Goal: Transaction & Acquisition: Purchase product/service

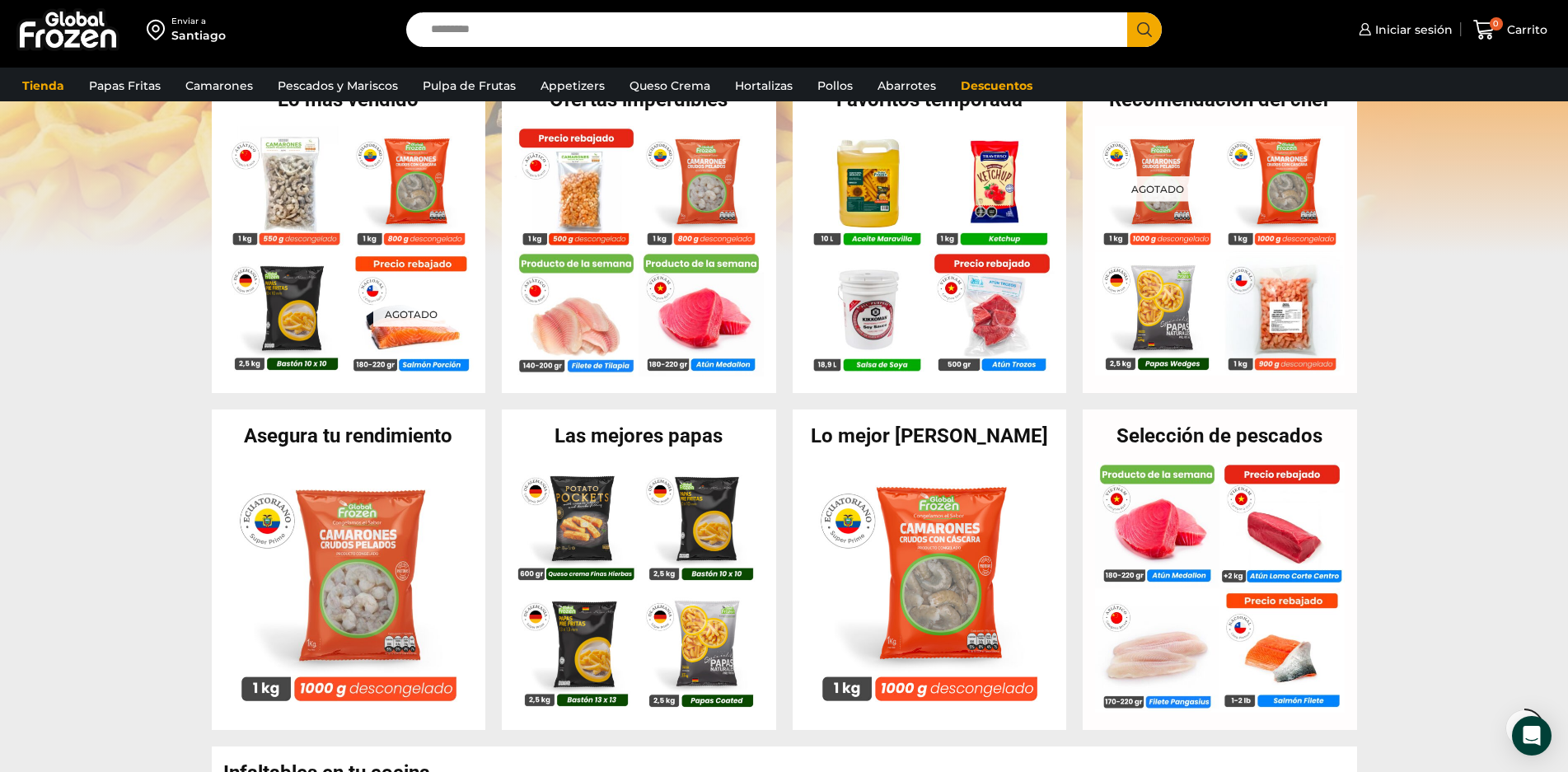
scroll to position [412, 0]
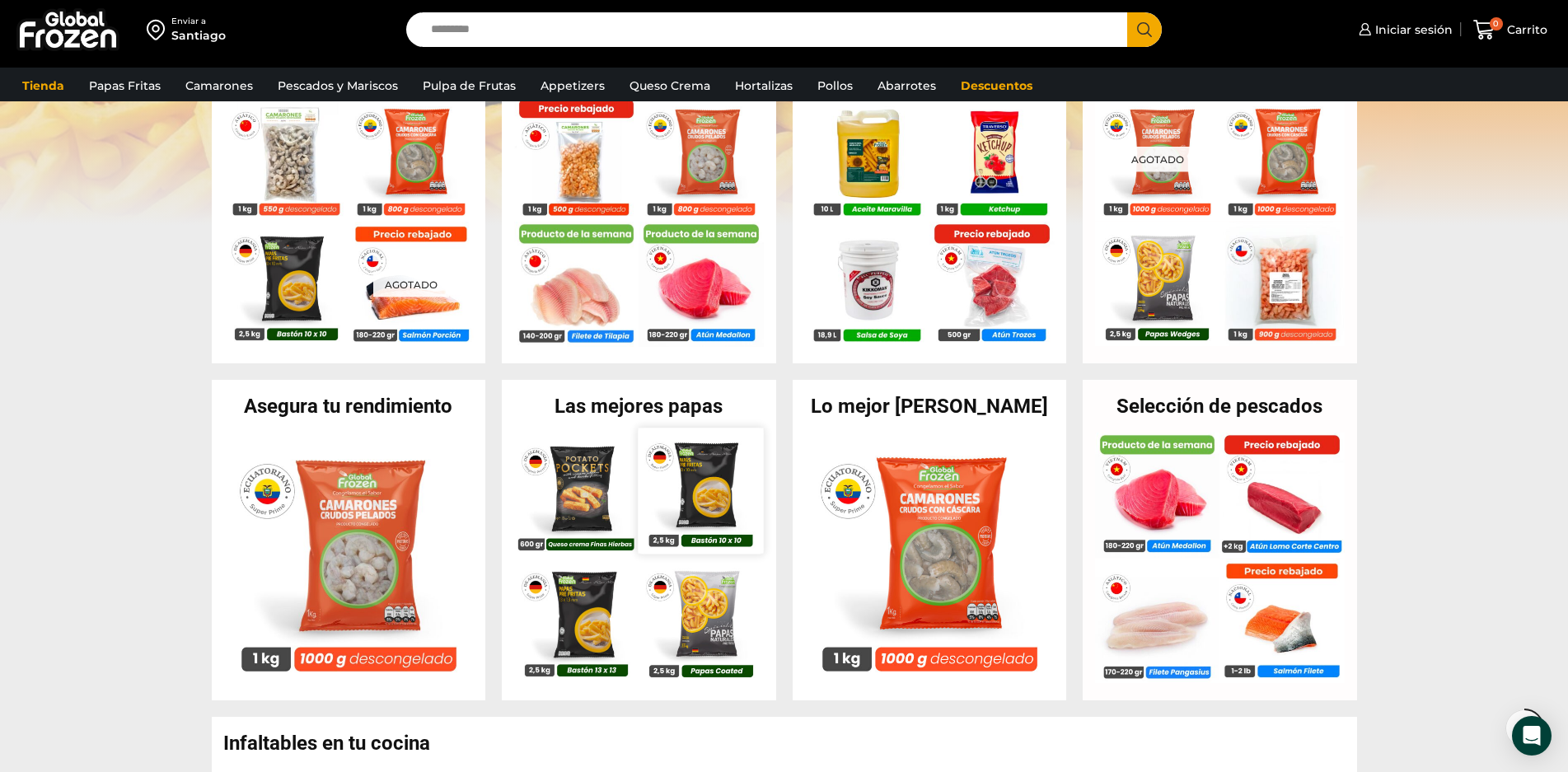
click at [714, 479] on img at bounding box center [701, 490] width 125 height 125
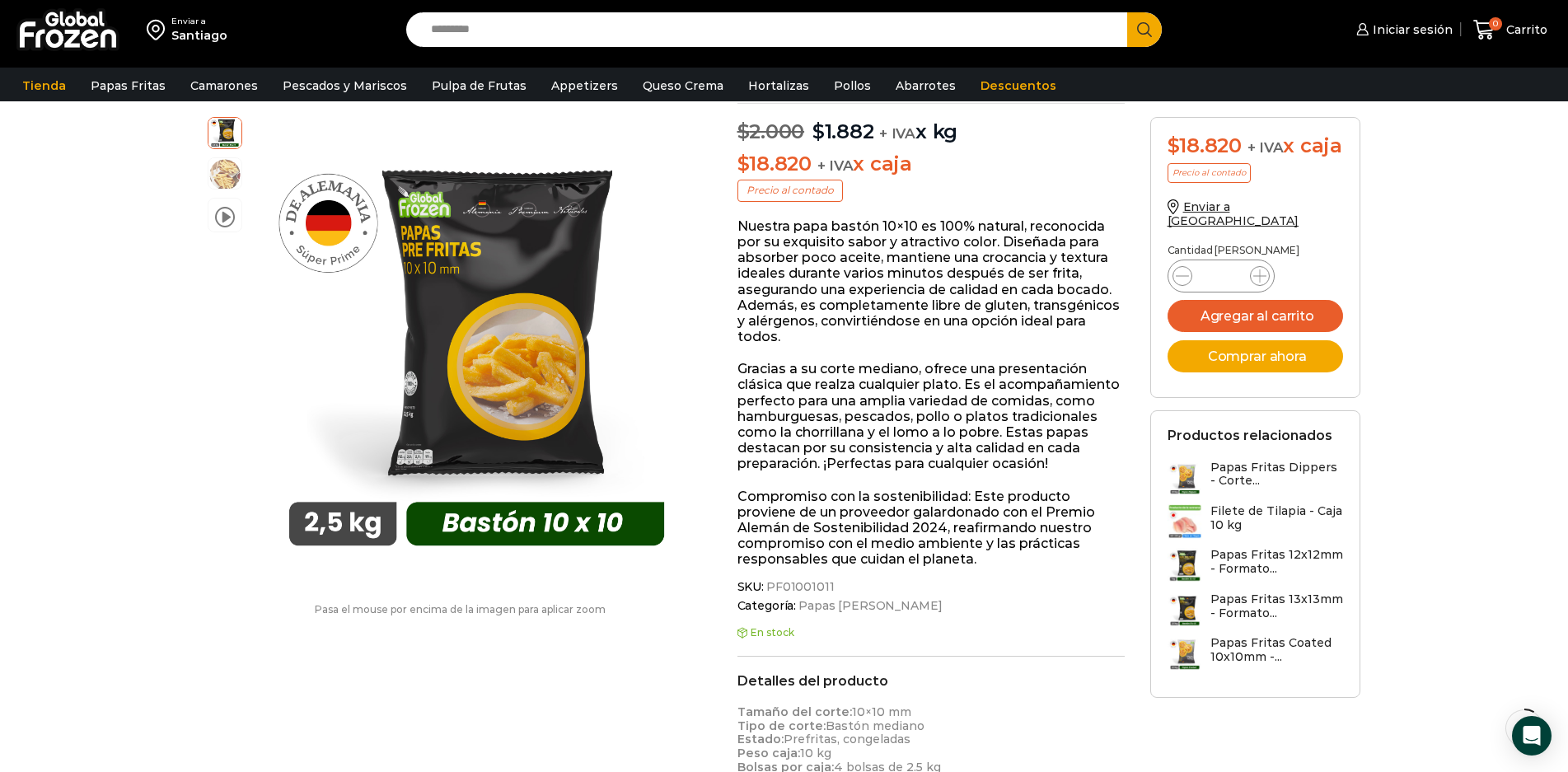
scroll to position [166, 0]
click at [1253, 613] on h3 "Papas Fritas 13x13mm - Formato..." at bounding box center [1277, 606] width 134 height 28
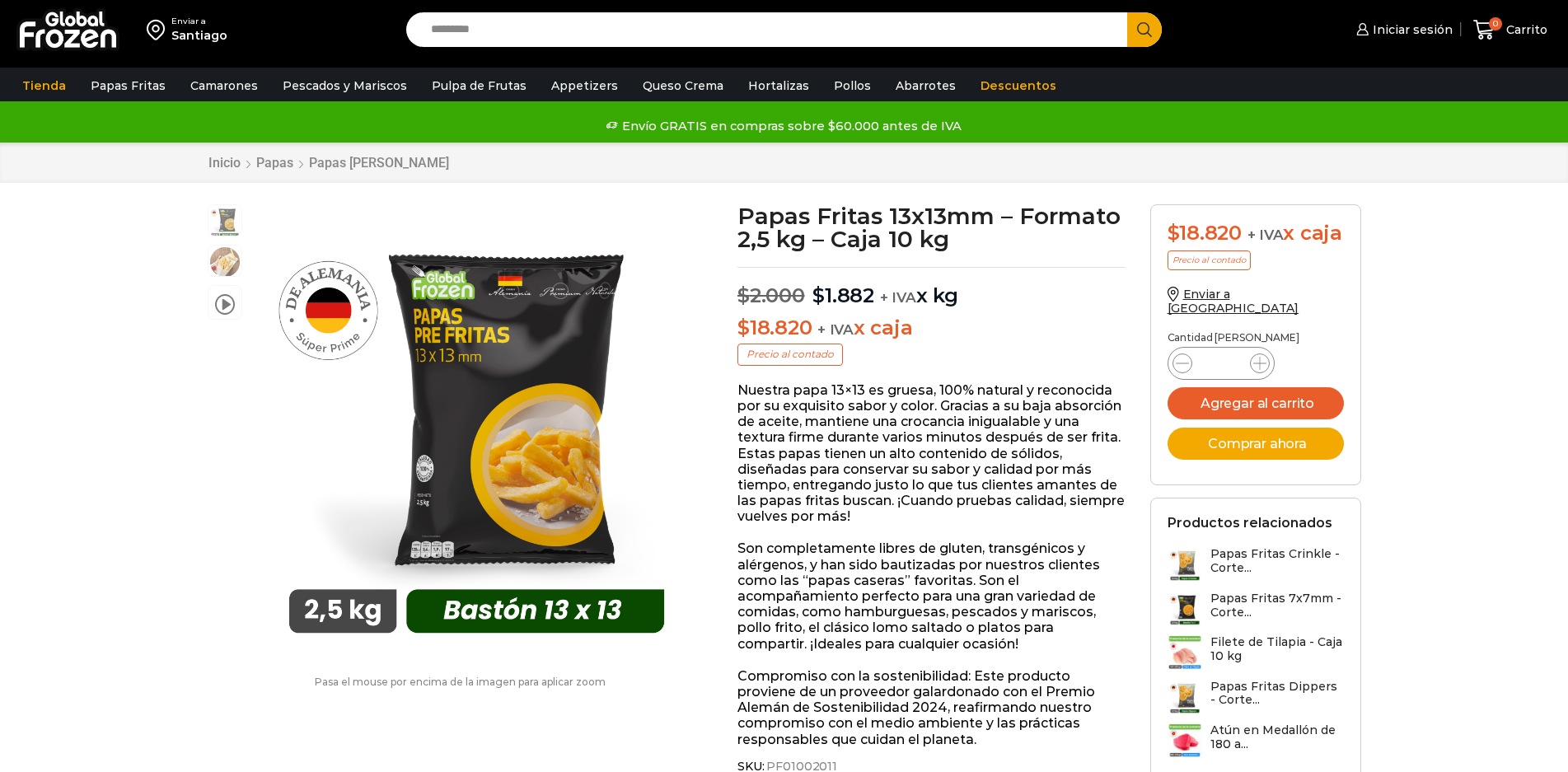
scroll to position [1, 0]
click at [1251, 611] on h3 "Papas Fritas 7x7mm - Corte..." at bounding box center [1277, 605] width 134 height 28
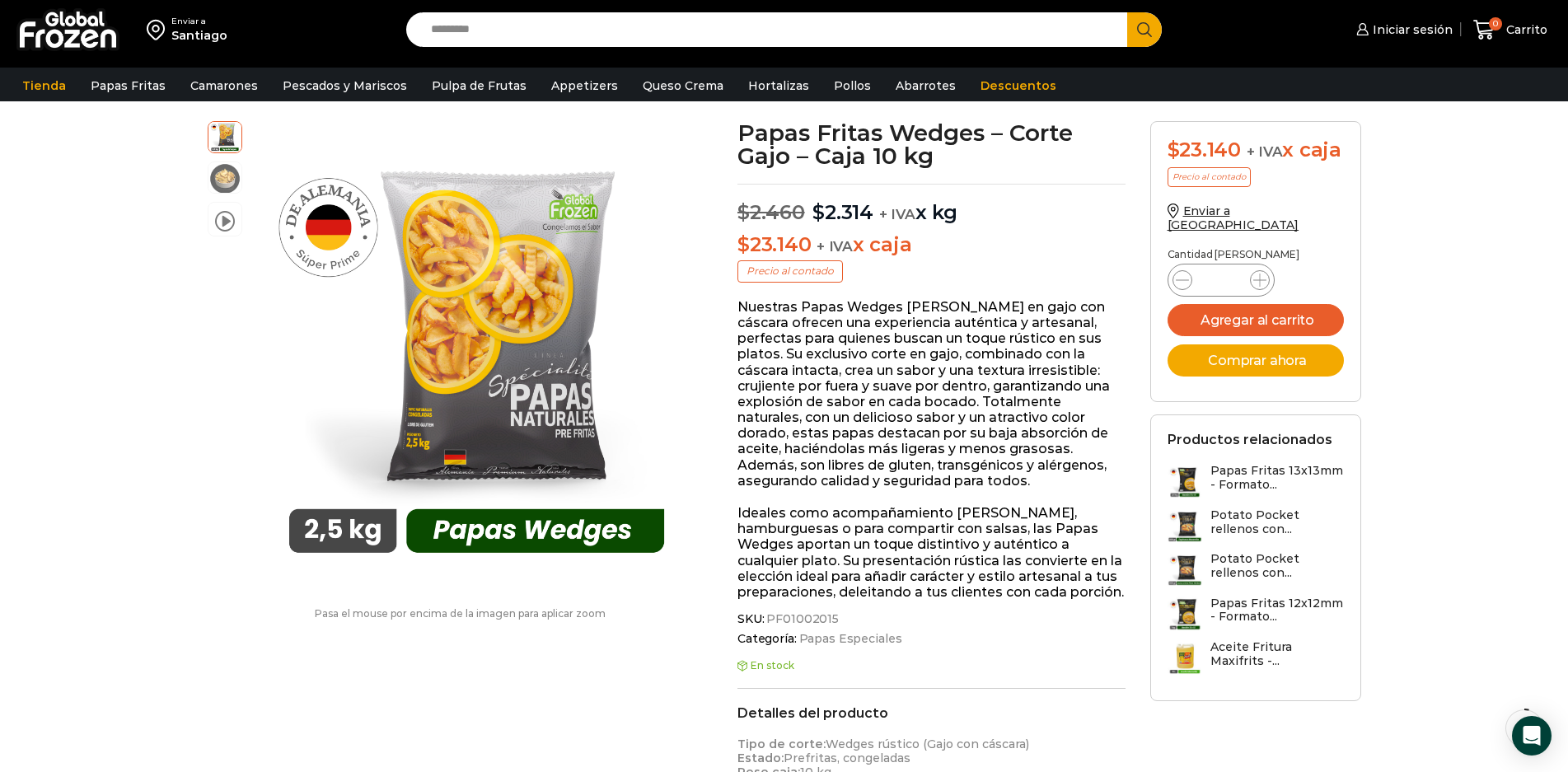
scroll to position [83, 0]
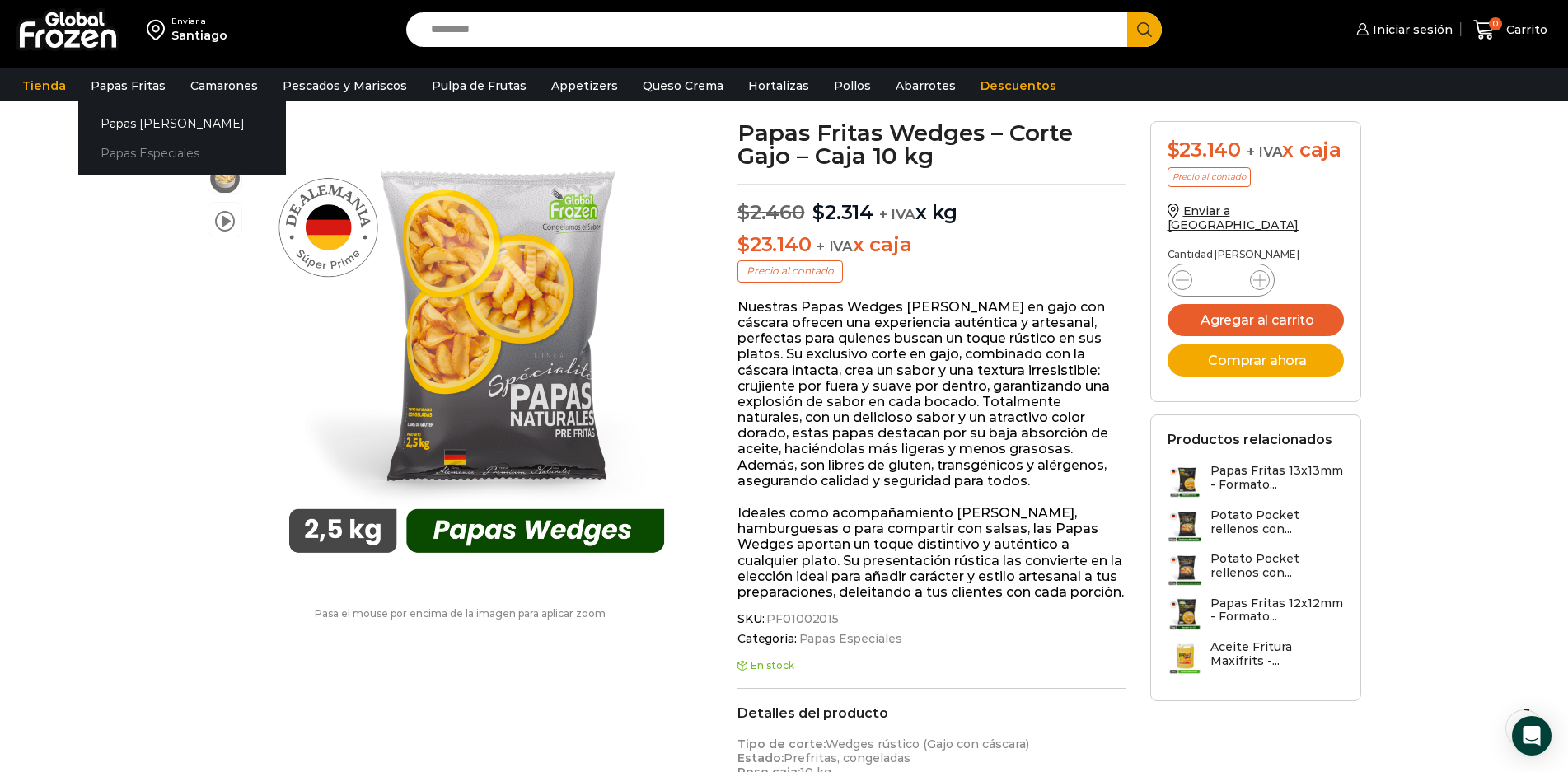
click at [160, 153] on link "Papas Especiales" at bounding box center [182, 153] width 208 height 30
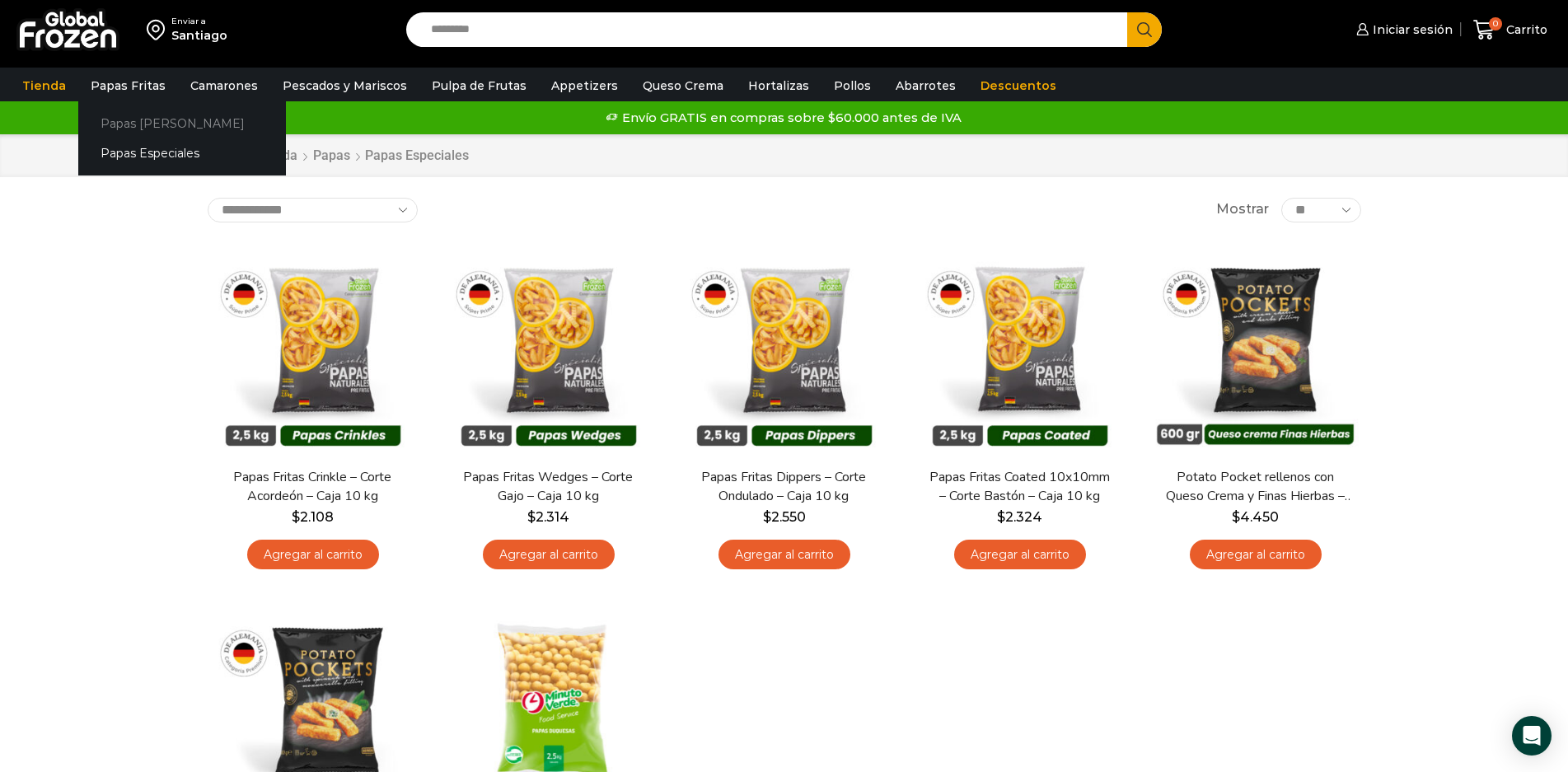
click at [145, 122] on link "Papas [PERSON_NAME]" at bounding box center [182, 123] width 208 height 30
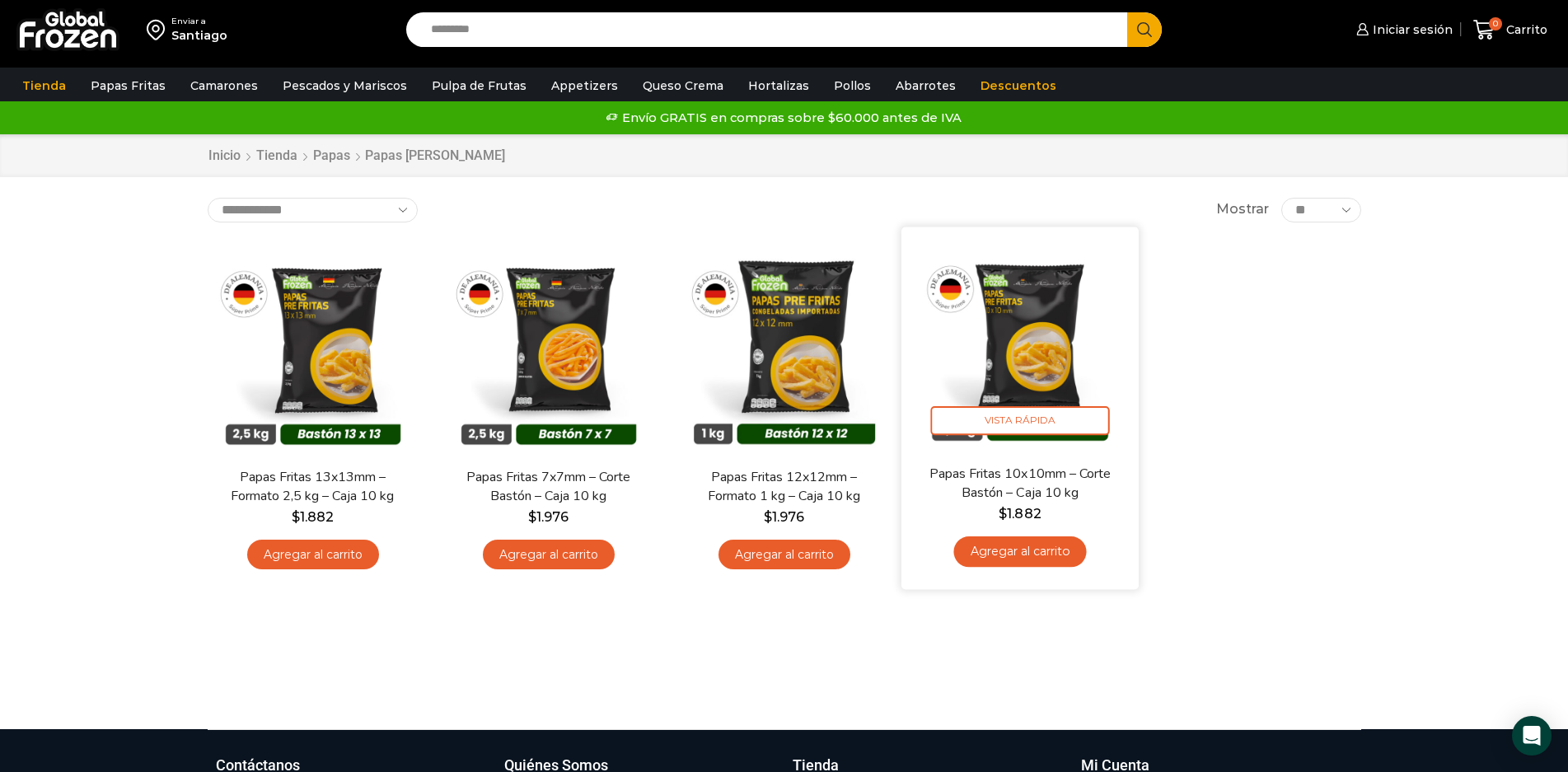
click at [1065, 473] on link "Papas Fritas 10x10mm – Corte Bastón – Caja 10 kg" at bounding box center [1018, 483] width 191 height 38
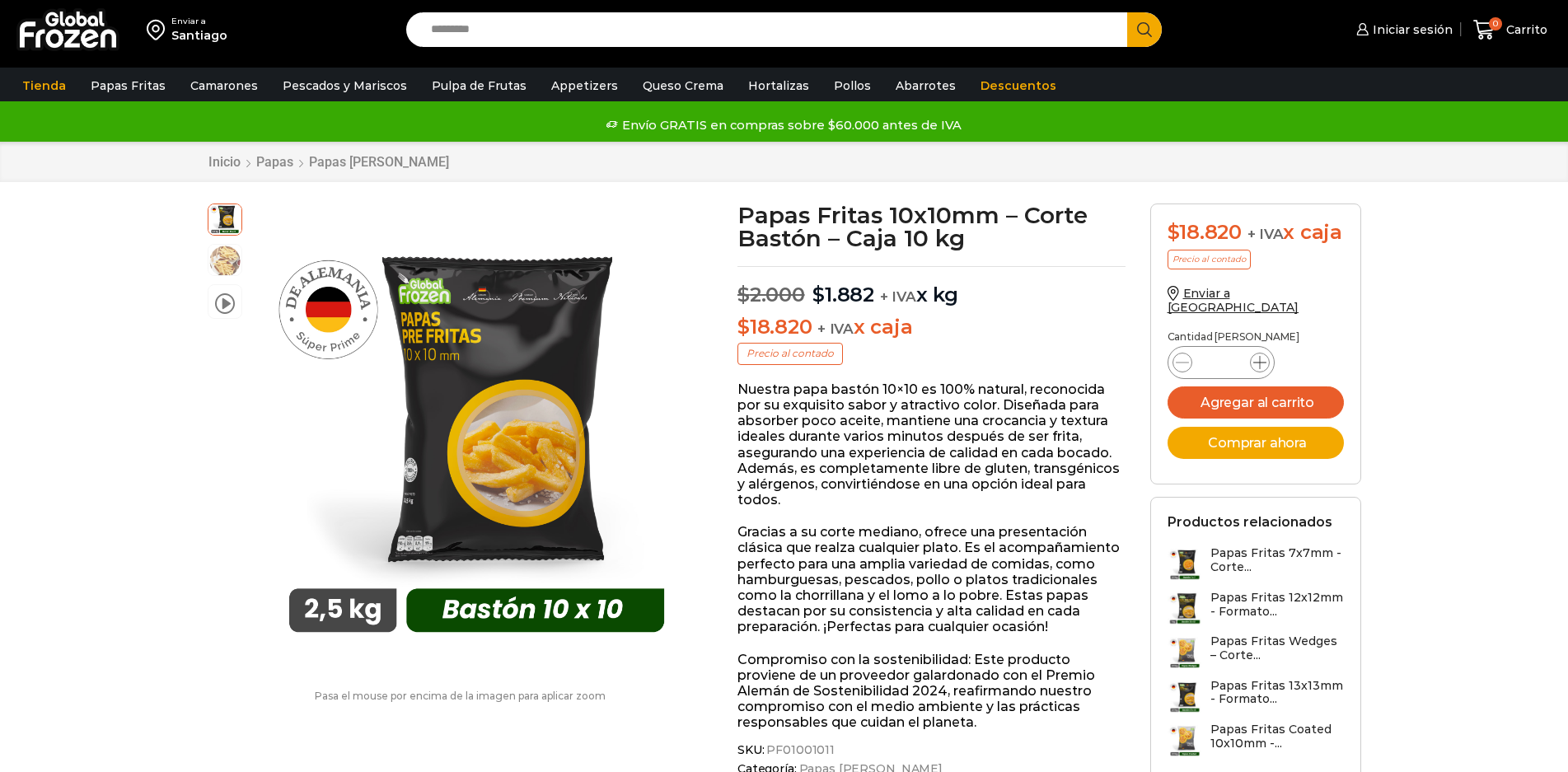
click at [1260, 369] on icon at bounding box center [1260, 362] width 13 height 13
type input "*"
click at [1269, 458] on button "Comprar ahora" at bounding box center [1255, 442] width 177 height 32
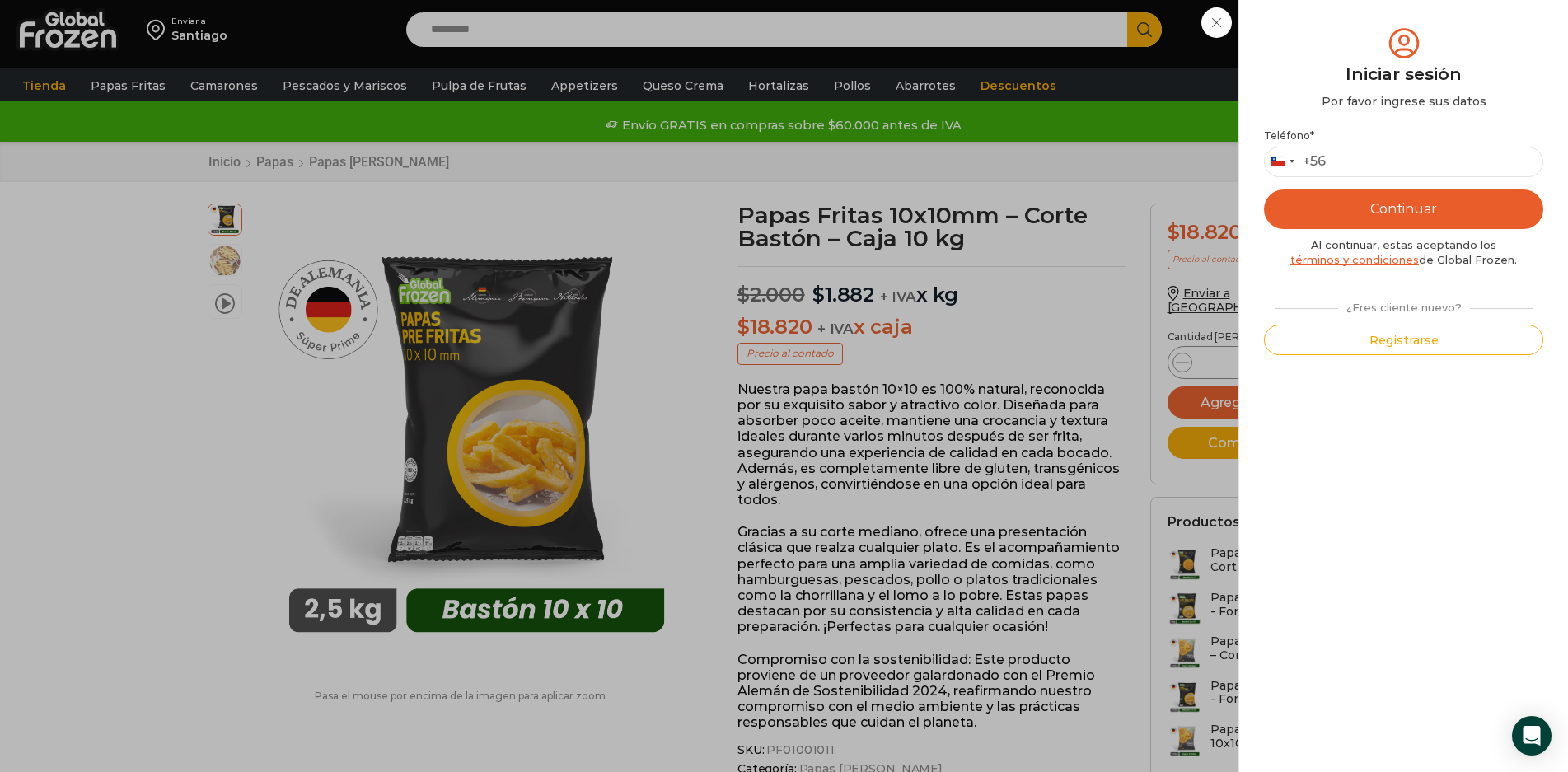
click at [1352, 46] on div "Iniciar sesión Mi cuenta Login Register Iniciar sesión Por favor ingrese sus da…" at bounding box center [1402, 29] width 101 height 33
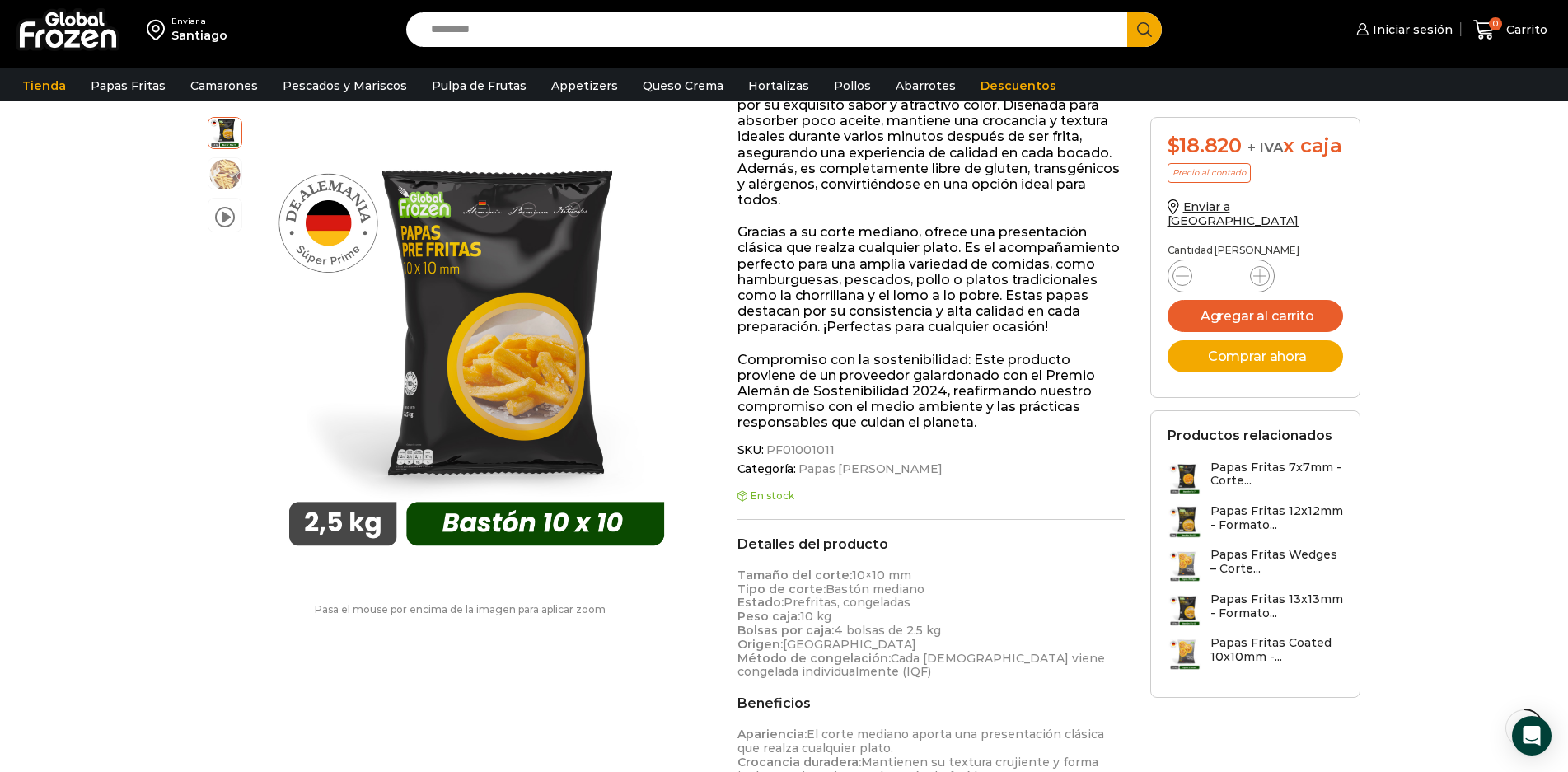
scroll to position [330, 0]
